Goal: Task Accomplishment & Management: Use online tool/utility

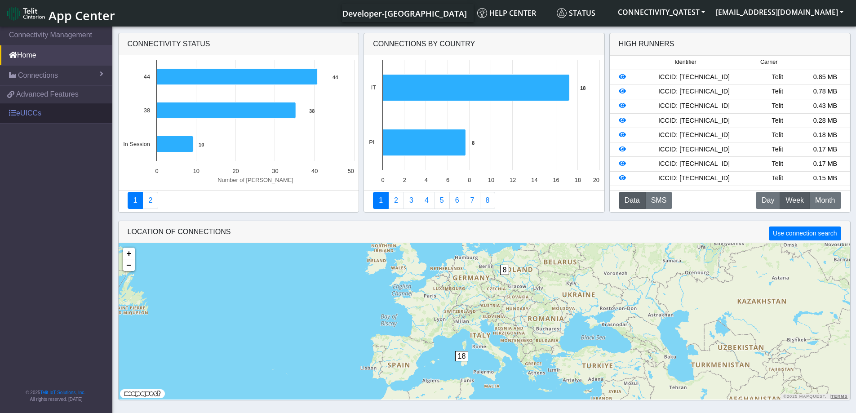
click at [42, 119] on link "eUICCs" at bounding box center [56, 113] width 112 height 20
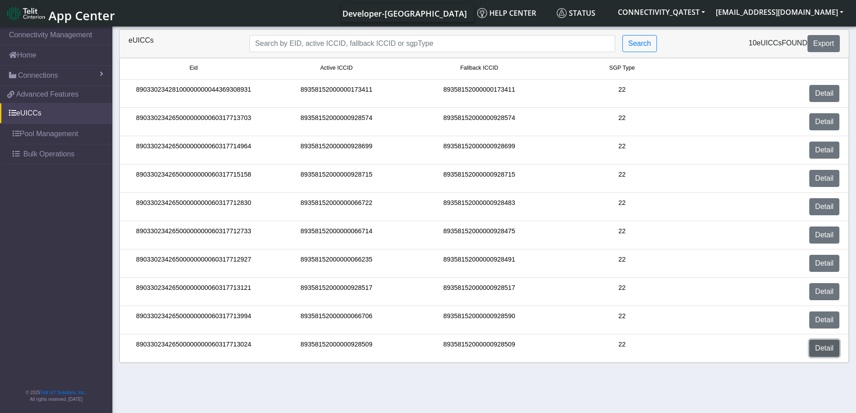
click at [813, 346] on link "Detail" at bounding box center [825, 348] width 30 height 17
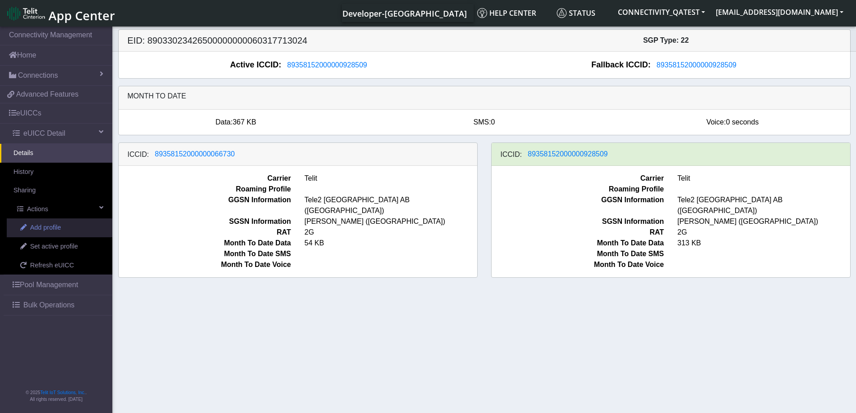
click at [43, 228] on span "Add profile" at bounding box center [45, 228] width 31 height 10
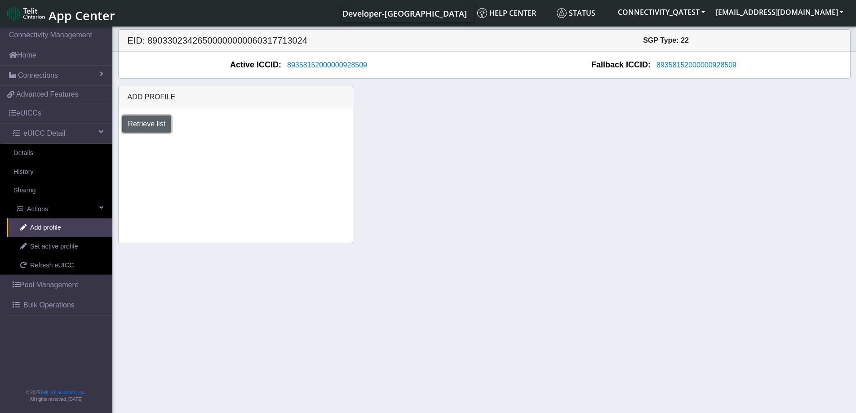
click at [144, 126] on button "Retrieve list" at bounding box center [146, 124] width 49 height 17
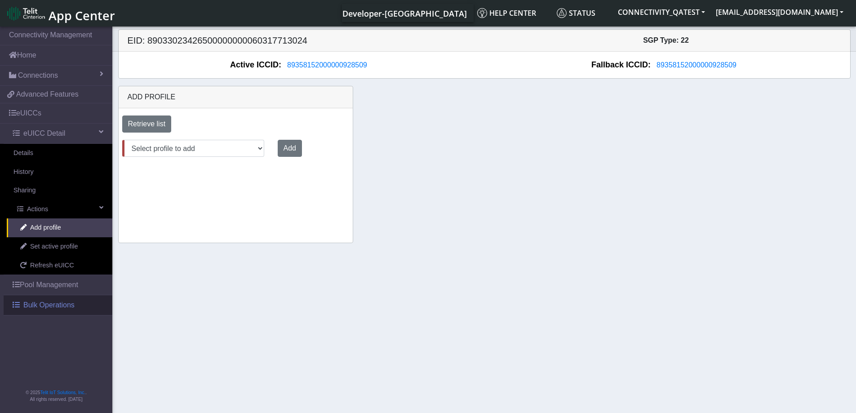
click at [50, 302] on span "Bulk Operations" at bounding box center [48, 305] width 51 height 11
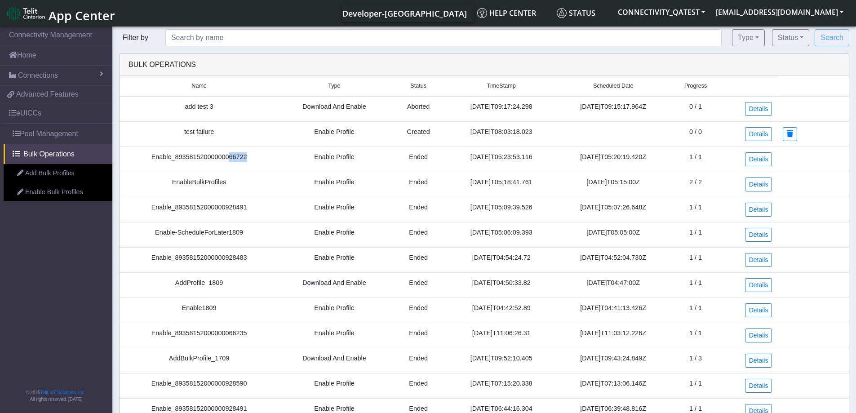
drag, startPoint x: 240, startPoint y: 157, endPoint x: 221, endPoint y: 157, distance: 19.3
click at [221, 157] on td "Enable_89358152000000066722" at bounding box center [199, 159] width 159 height 25
